Goal: Task Accomplishment & Management: Manage account settings

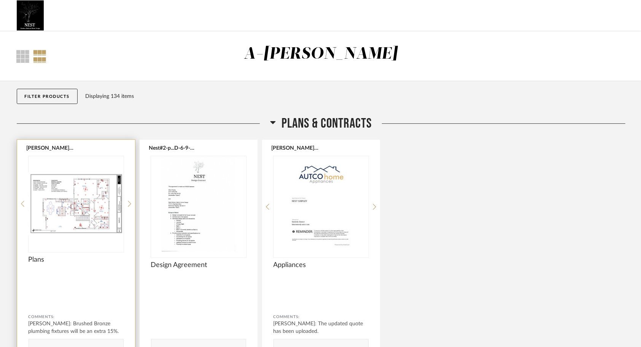
click at [80, 263] on span "Plans" at bounding box center [76, 259] width 95 height 8
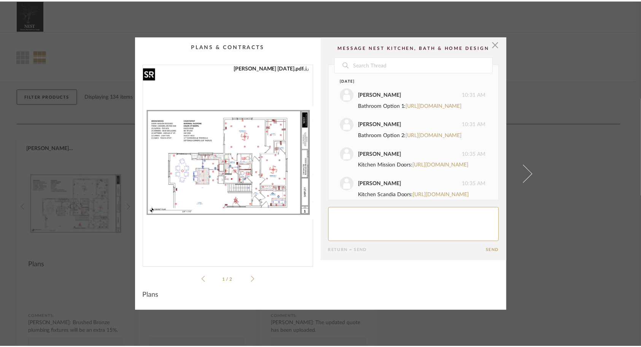
scroll to position [665, 0]
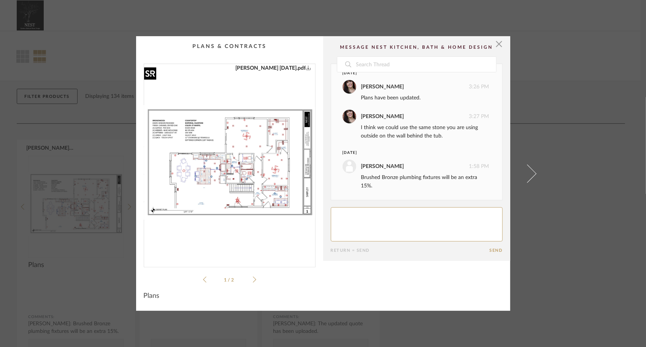
click at [225, 190] on img "0" at bounding box center [229, 162] width 171 height 197
drag, startPoint x: 500, startPoint y: 44, endPoint x: 488, endPoint y: 30, distance: 17.8
click at [499, 43] on span "button" at bounding box center [499, 43] width 15 height 15
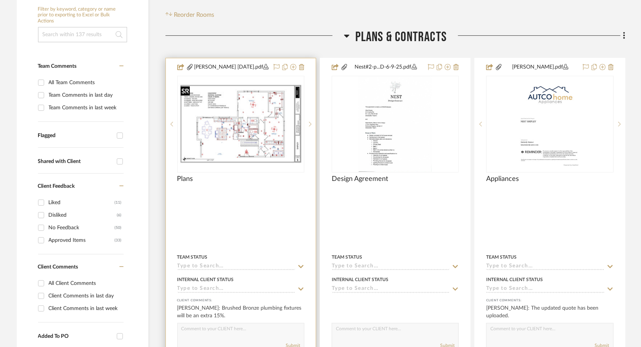
scroll to position [152, 0]
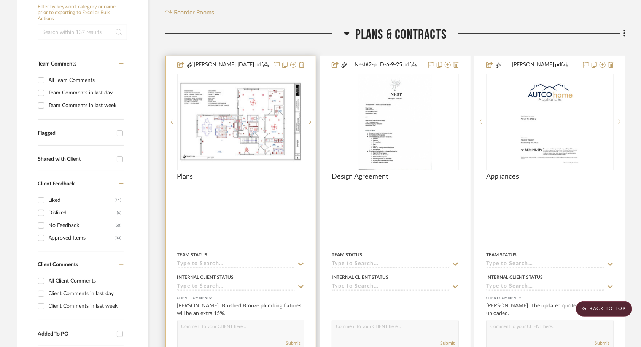
click at [262, 196] on div at bounding box center [241, 222] width 150 height 333
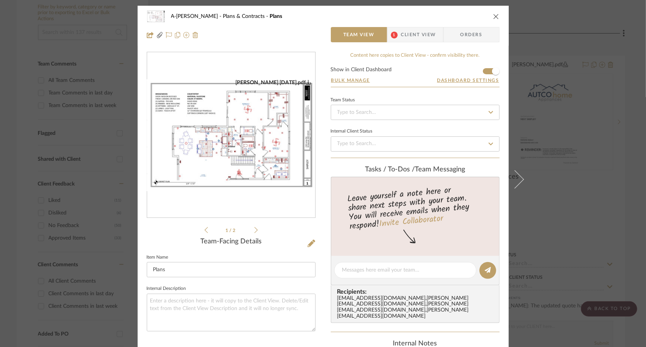
scroll to position [0, 0]
click at [311, 243] on icon at bounding box center [312, 243] width 8 height 8
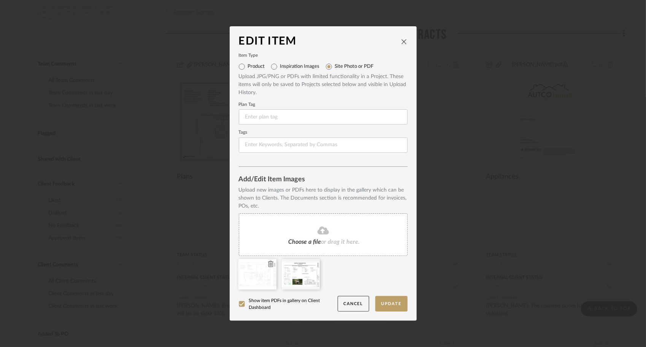
click at [269, 264] on icon at bounding box center [270, 264] width 5 height 6
click at [317, 236] on div "Choose a file or drag it here." at bounding box center [323, 234] width 169 height 43
click at [387, 300] on button "Update" at bounding box center [391, 304] width 32 height 16
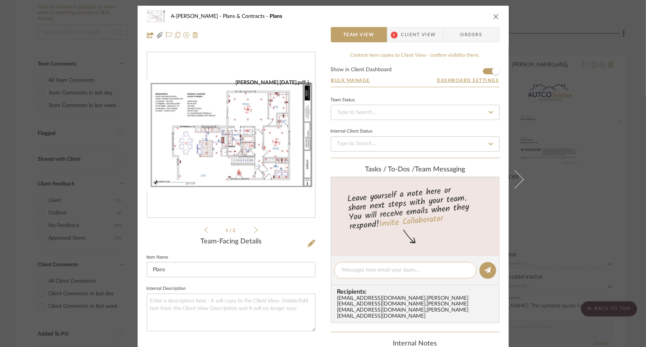
click at [413, 269] on textarea at bounding box center [405, 270] width 126 height 8
click at [413, 35] on span "Client View" at bounding box center [418, 34] width 35 height 15
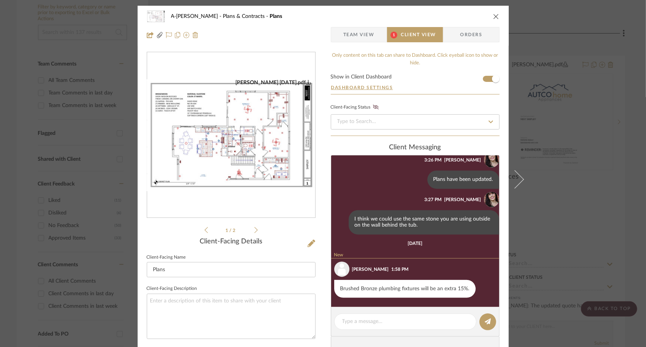
scroll to position [639, 0]
click at [383, 322] on textarea at bounding box center [405, 321] width 126 height 8
type textarea "p"
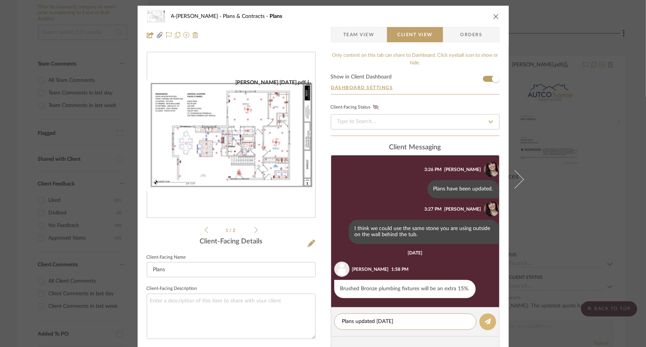
type textarea "Plans updated 8/1/25"
click at [486, 316] on button at bounding box center [488, 321] width 17 height 17
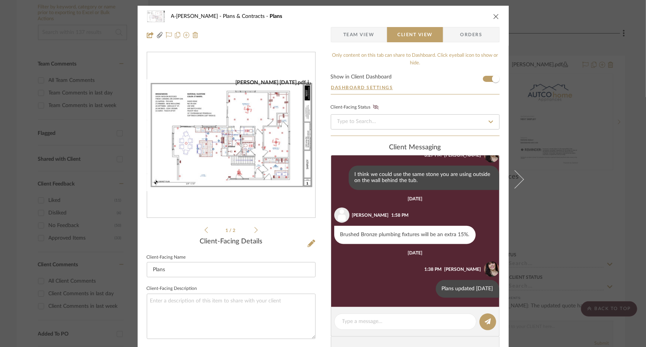
scroll to position [684, 0]
click at [495, 16] on icon "close" at bounding box center [496, 16] width 6 height 6
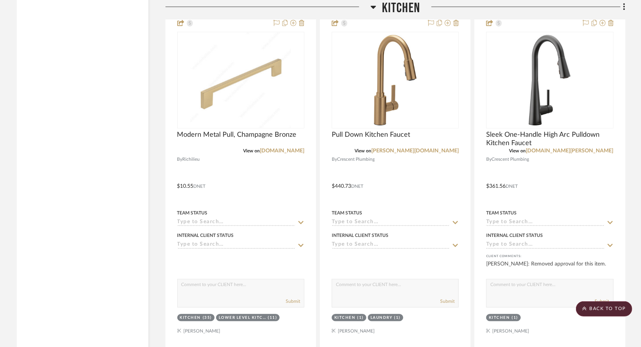
scroll to position [1255, 0]
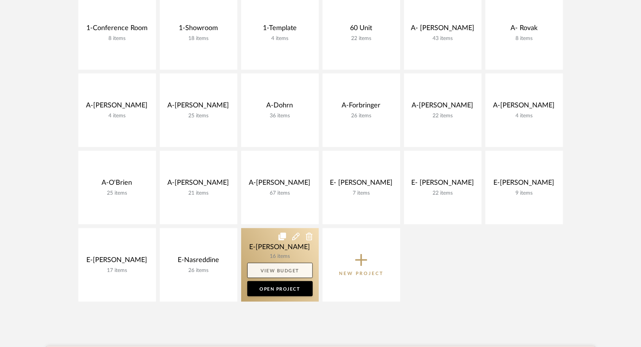
scroll to position [152, 0]
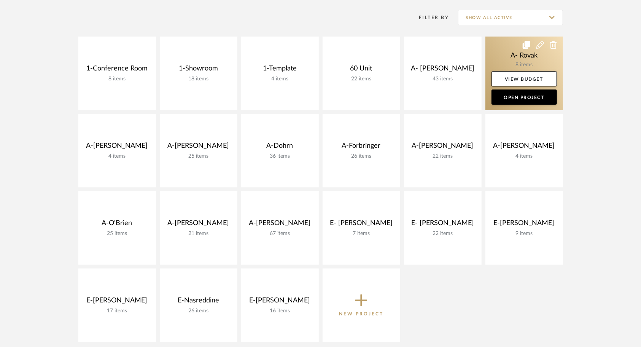
click at [504, 55] on link at bounding box center [524, 73] width 78 height 73
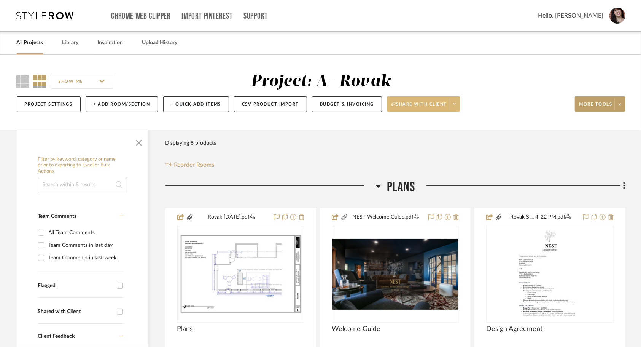
click at [454, 103] on icon at bounding box center [454, 104] width 3 height 4
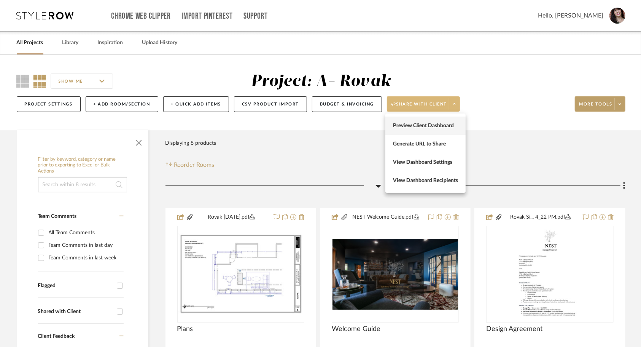
click at [429, 127] on span "Preview Client Dashboard" at bounding box center [425, 125] width 65 height 6
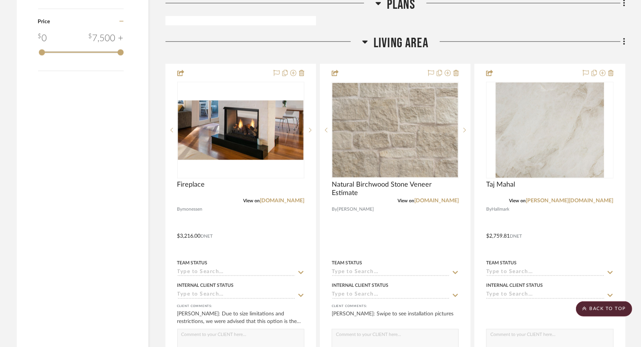
scroll to position [875, 0]
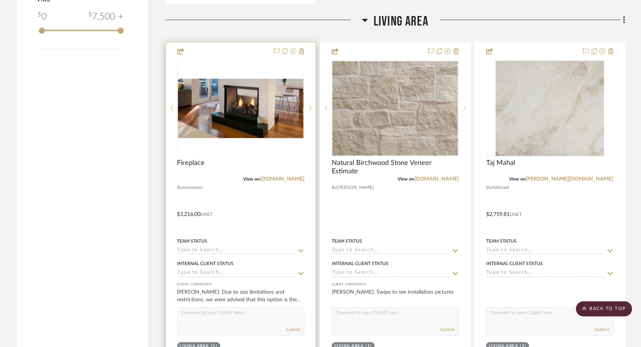
click at [257, 215] on div at bounding box center [241, 209] width 150 height 333
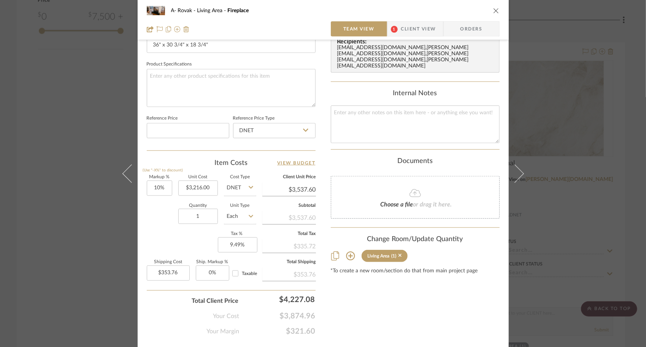
scroll to position [360, 0]
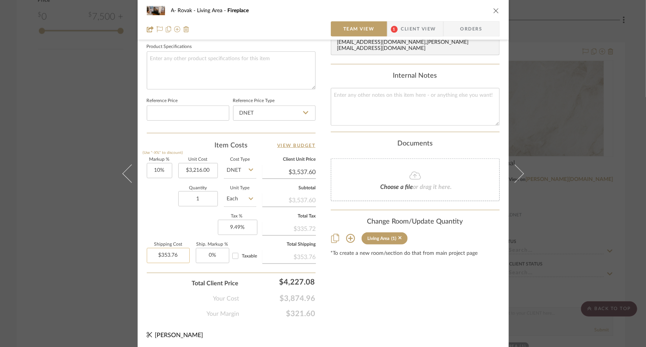
type input "353.76"
click at [359, 298] on div "Content here copies to Client View - confirm visibility there. Show in Client D…" at bounding box center [415, 5] width 169 height 626
type input "$0.00"
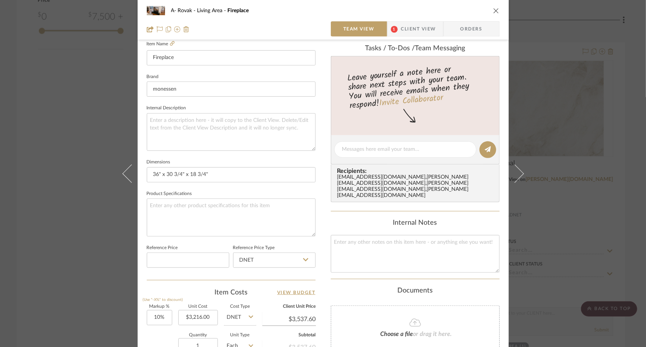
scroll to position [208, 0]
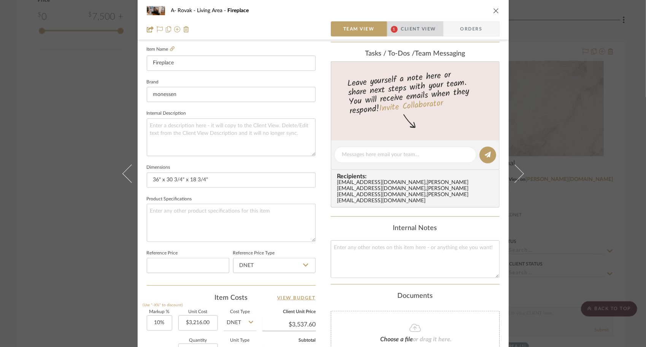
click at [415, 26] on span "Client View" at bounding box center [418, 28] width 35 height 15
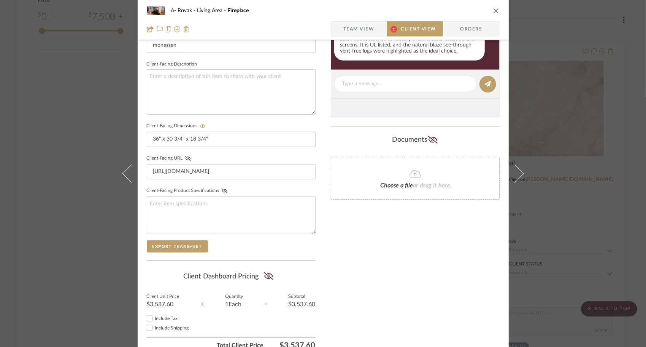
scroll to position [290, 0]
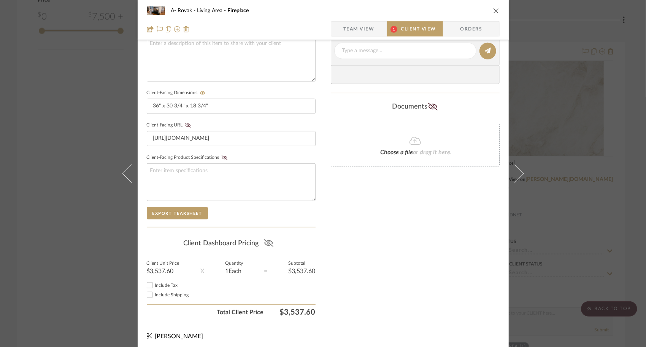
click at [266, 239] on icon at bounding box center [269, 243] width 10 height 8
drag, startPoint x: 145, startPoint y: 283, endPoint x: 150, endPoint y: 282, distance: 5.4
click at [147, 282] on input "Include Tax" at bounding box center [149, 284] width 9 height 9
checkbox input "true"
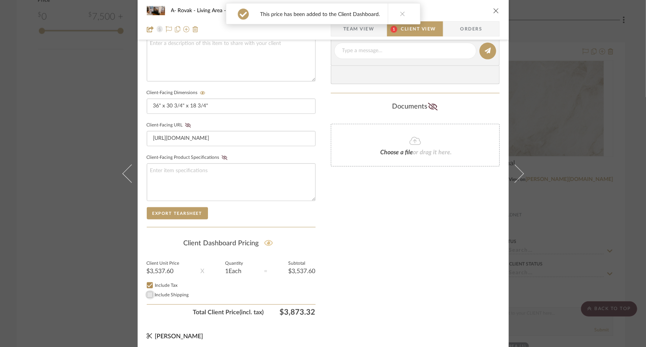
click at [145, 294] on input "Include Shipping" at bounding box center [149, 294] width 9 height 9
checkbox input "false"
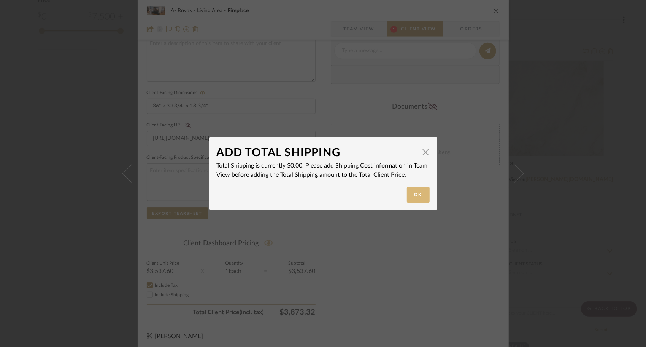
click at [410, 195] on button "Ok" at bounding box center [418, 195] width 23 height 16
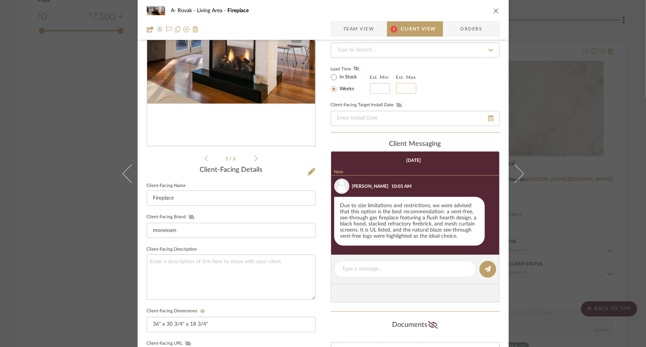
scroll to position [0, 0]
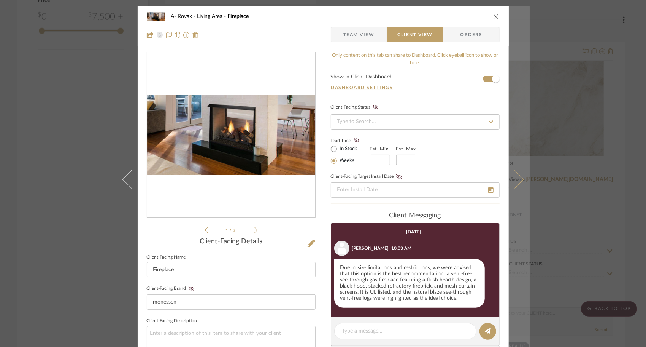
click at [513, 175] on icon at bounding box center [515, 179] width 18 height 18
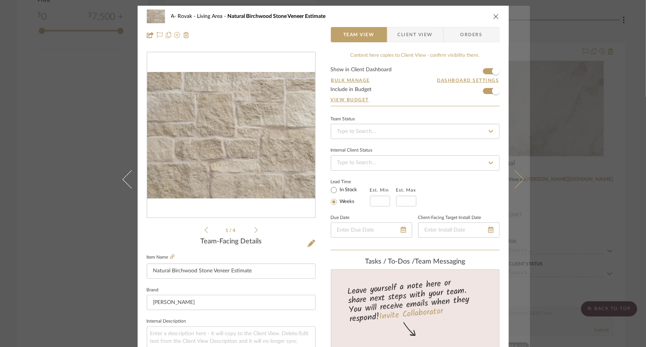
click at [514, 177] on icon at bounding box center [515, 179] width 18 height 18
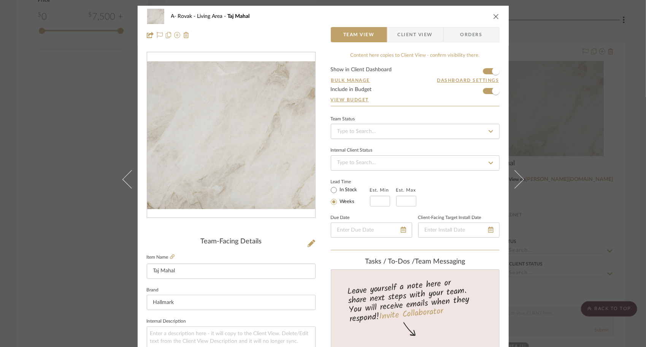
drag, startPoint x: 411, startPoint y: 39, endPoint x: 408, endPoint y: 49, distance: 10.8
click at [411, 39] on span "Client View" at bounding box center [415, 34] width 35 height 15
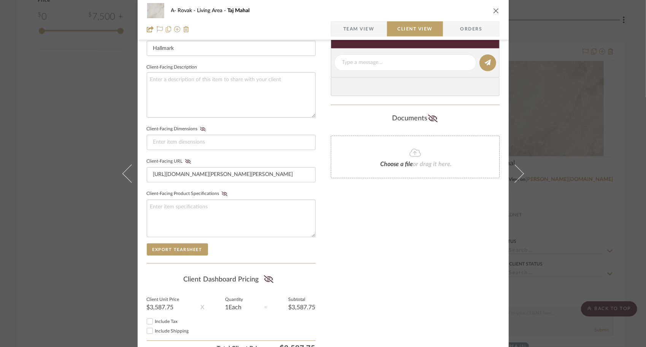
scroll to position [290, 0]
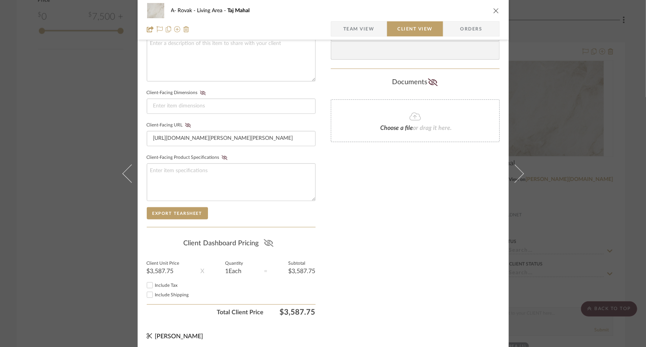
click at [266, 239] on icon at bounding box center [269, 243] width 10 height 8
click at [146, 283] on input "Include Tax" at bounding box center [149, 284] width 9 height 9
checkbox input "true"
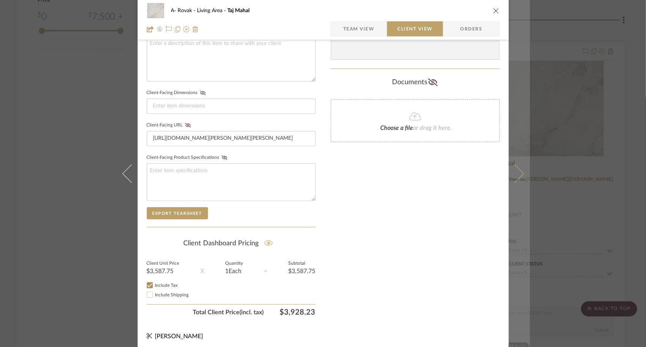
click at [520, 176] on button at bounding box center [519, 173] width 21 height 347
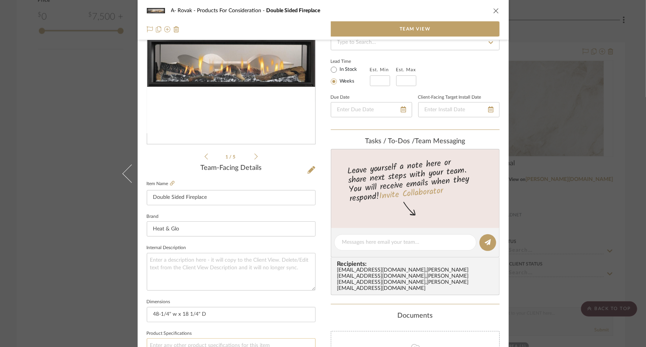
scroll to position [0, 0]
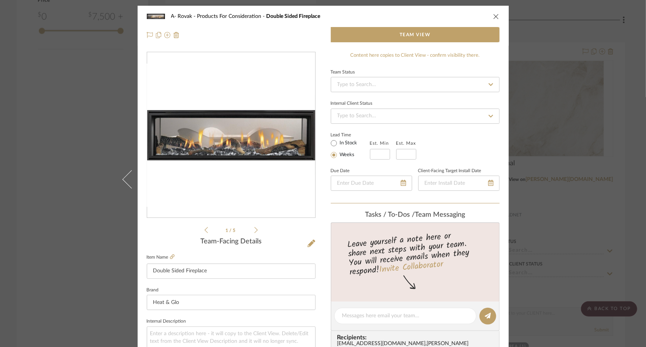
click at [434, 34] on span "Team View" at bounding box center [415, 34] width 168 height 15
drag, startPoint x: 494, startPoint y: 13, endPoint x: 495, endPoint y: 25, distance: 12.2
click at [494, 14] on icon "close" at bounding box center [496, 16] width 6 height 6
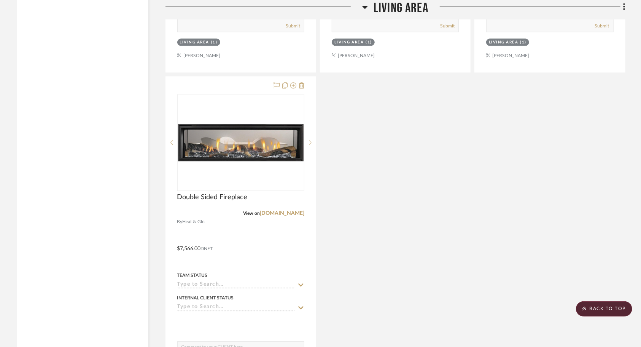
scroll to position [1179, 0]
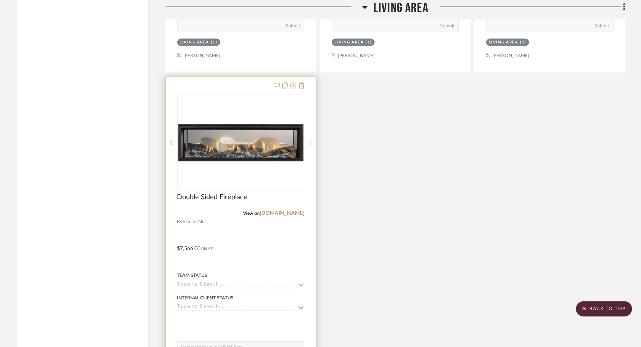
click at [256, 251] on div at bounding box center [241, 242] width 150 height 333
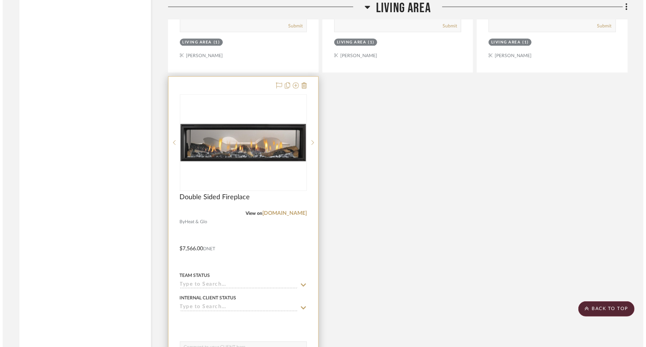
scroll to position [0, 0]
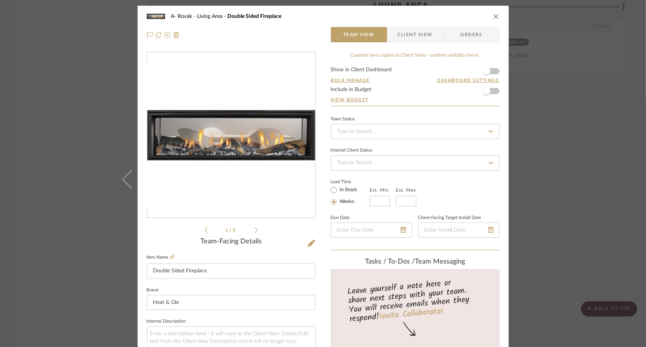
click at [493, 72] on form "Show in Client Dashboard Bulk Manage Dashboard Settings Include in Budget View …" at bounding box center [415, 86] width 169 height 39
click at [488, 73] on span "button" at bounding box center [487, 71] width 17 height 17
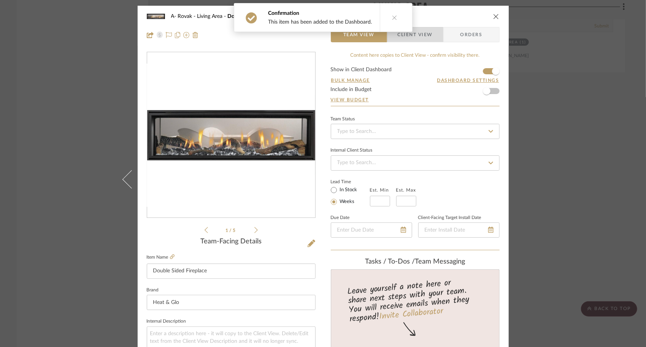
click at [417, 41] on span "Client View" at bounding box center [415, 34] width 35 height 15
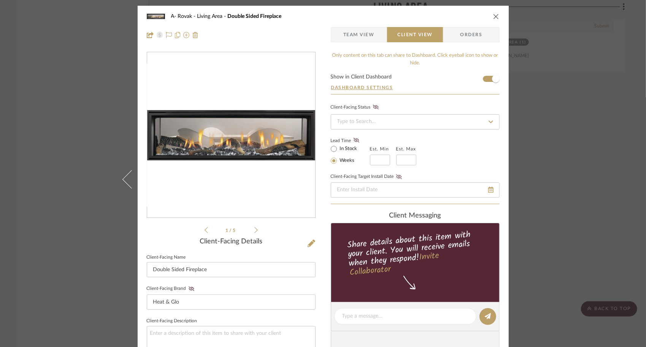
click at [352, 36] on span "Team View" at bounding box center [359, 34] width 31 height 15
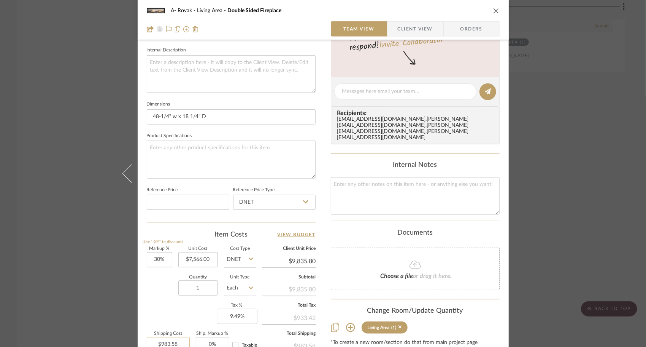
scroll to position [360, 0]
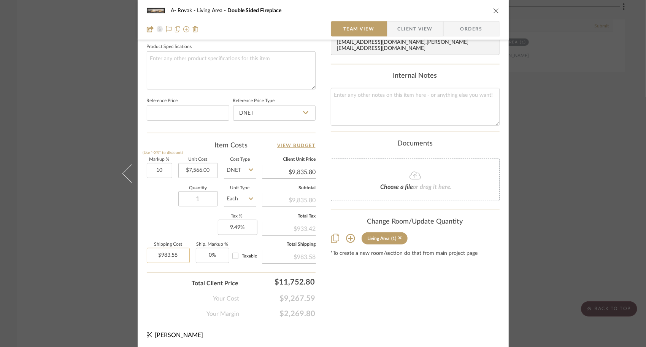
type input "10%"
type input "983.58"
type input "$8,322.60"
click at [385, 299] on div "Content here copies to Client View - confirm visibility there. Show in Client D…" at bounding box center [415, 5] width 169 height 626
type input "$0.00"
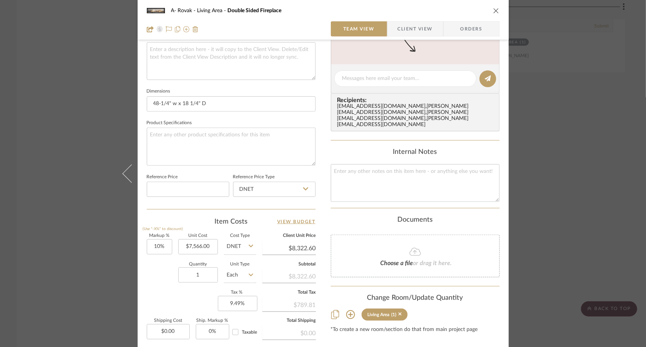
scroll to position [56, 0]
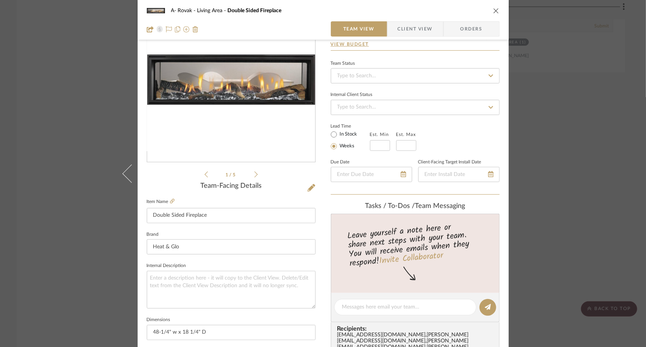
click at [422, 32] on span "Client View" at bounding box center [415, 28] width 35 height 15
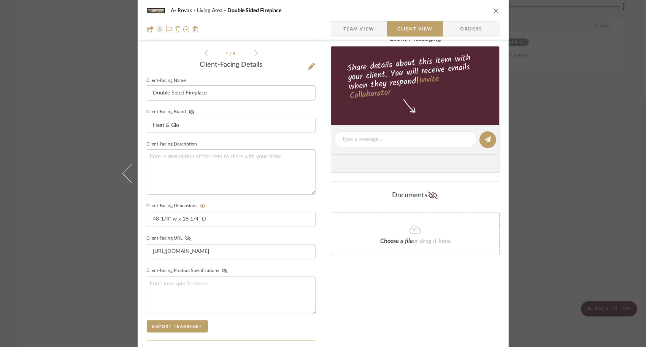
scroll to position [23, 0]
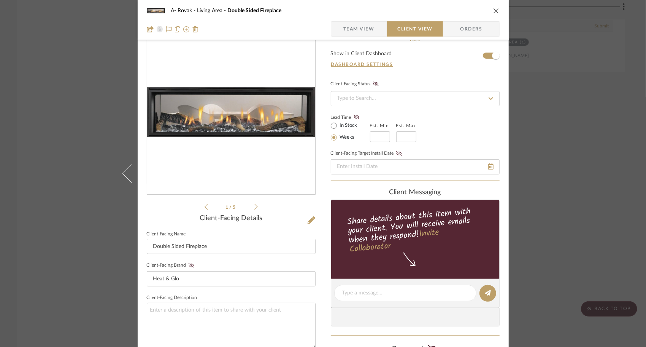
click at [493, 10] on icon "close" at bounding box center [496, 11] width 6 height 6
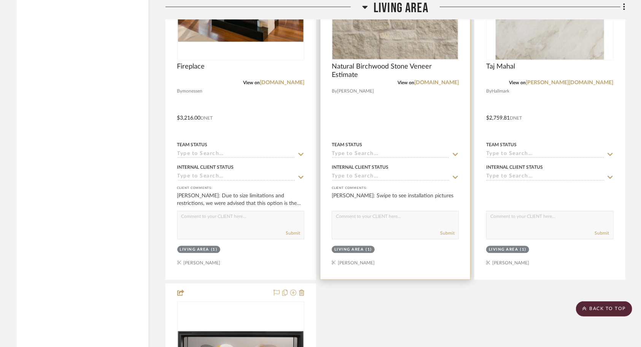
scroll to position [950, 0]
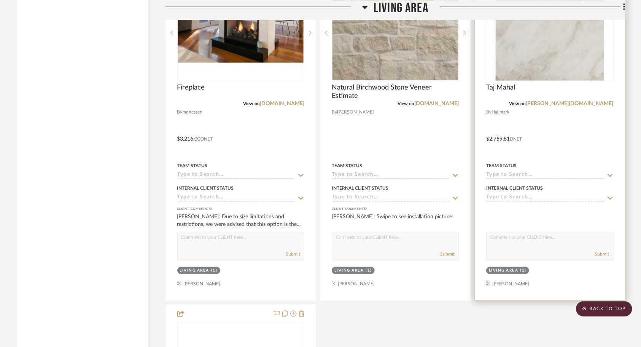
click at [554, 145] on div at bounding box center [550, 133] width 150 height 333
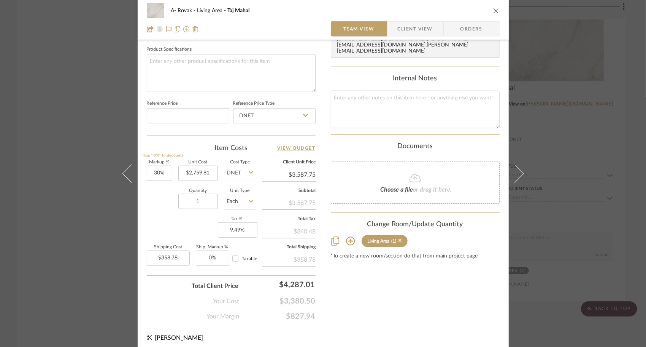
scroll to position [360, 0]
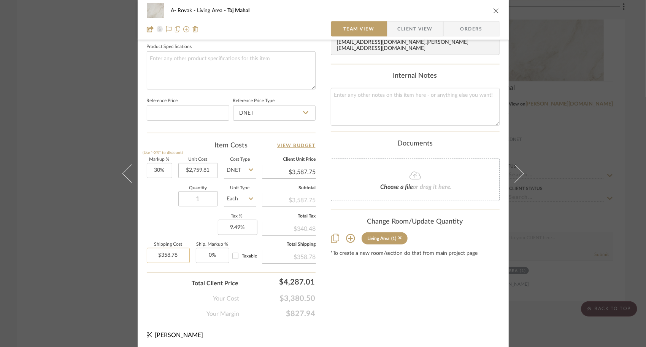
type input "358.78"
click at [180, 253] on input "358.78" at bounding box center [168, 255] width 43 height 15
type input "$0.00"
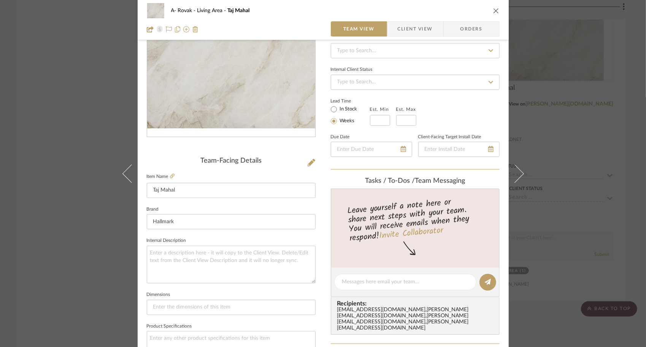
scroll to position [0, 0]
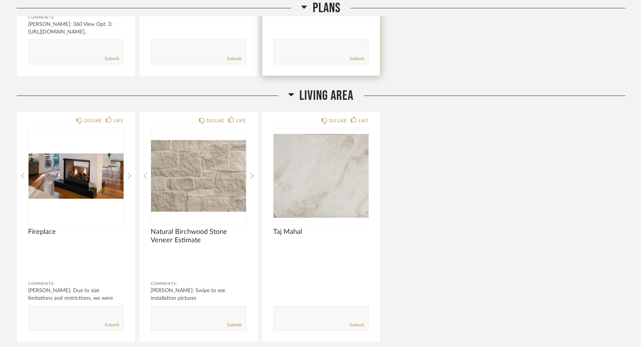
scroll to position [304, 0]
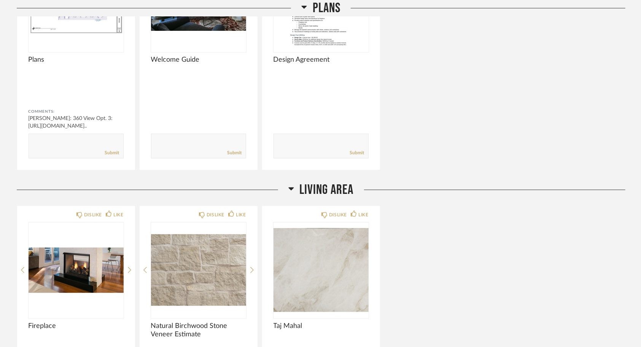
scroll to position [135, 0]
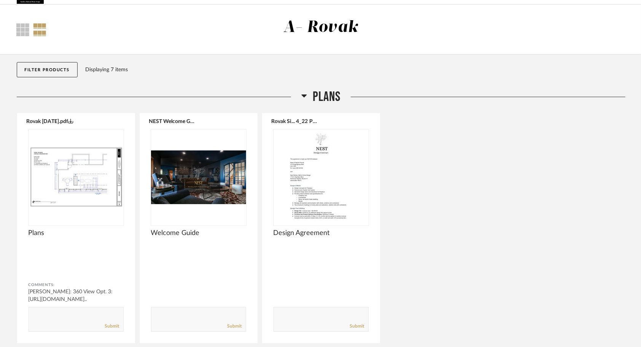
scroll to position [21, 0]
